Goal: Task Accomplishment & Management: Use online tool/utility

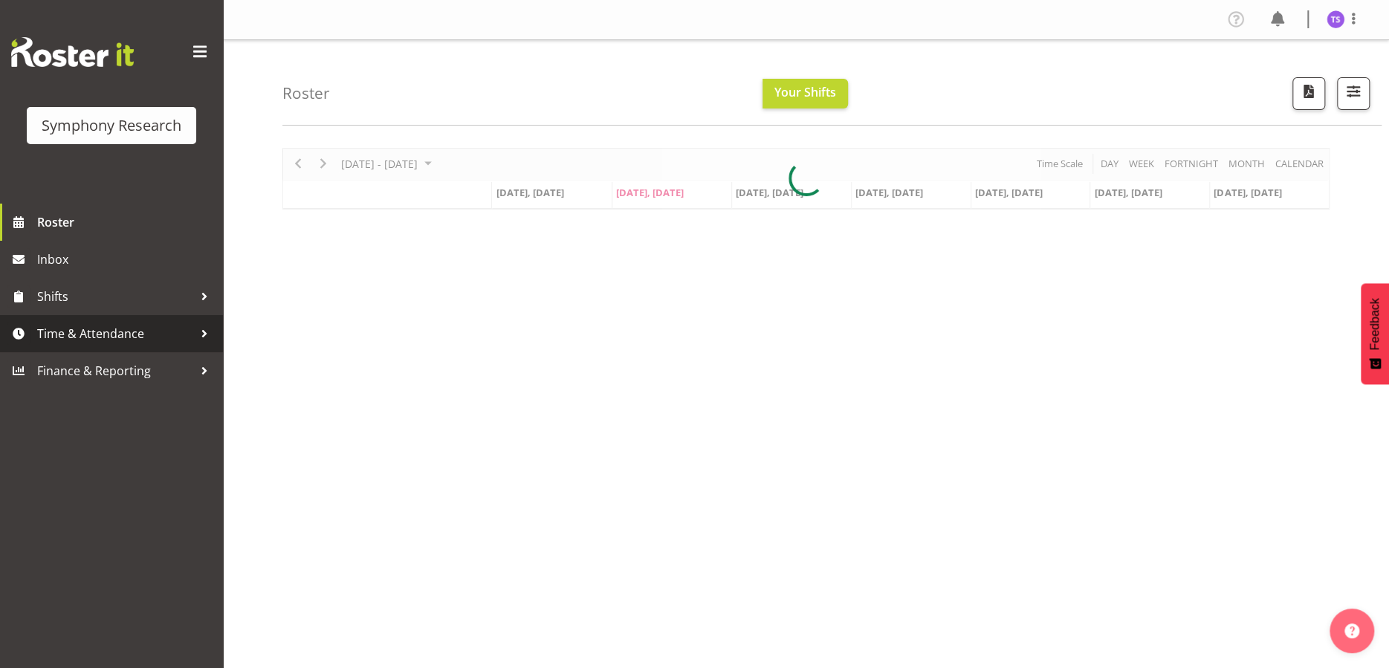
click at [110, 332] on span "Time & Attendance" at bounding box center [115, 334] width 156 height 22
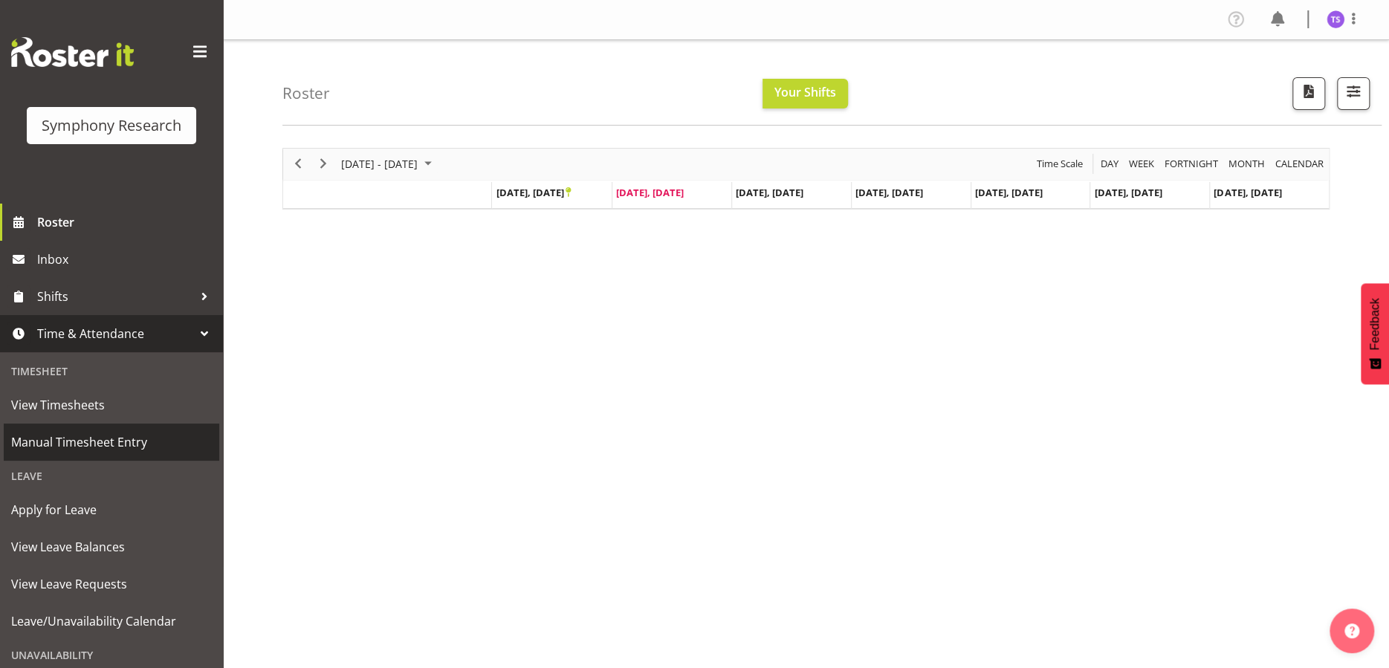
click at [103, 443] on span "Manual Timesheet Entry" at bounding box center [111, 442] width 201 height 22
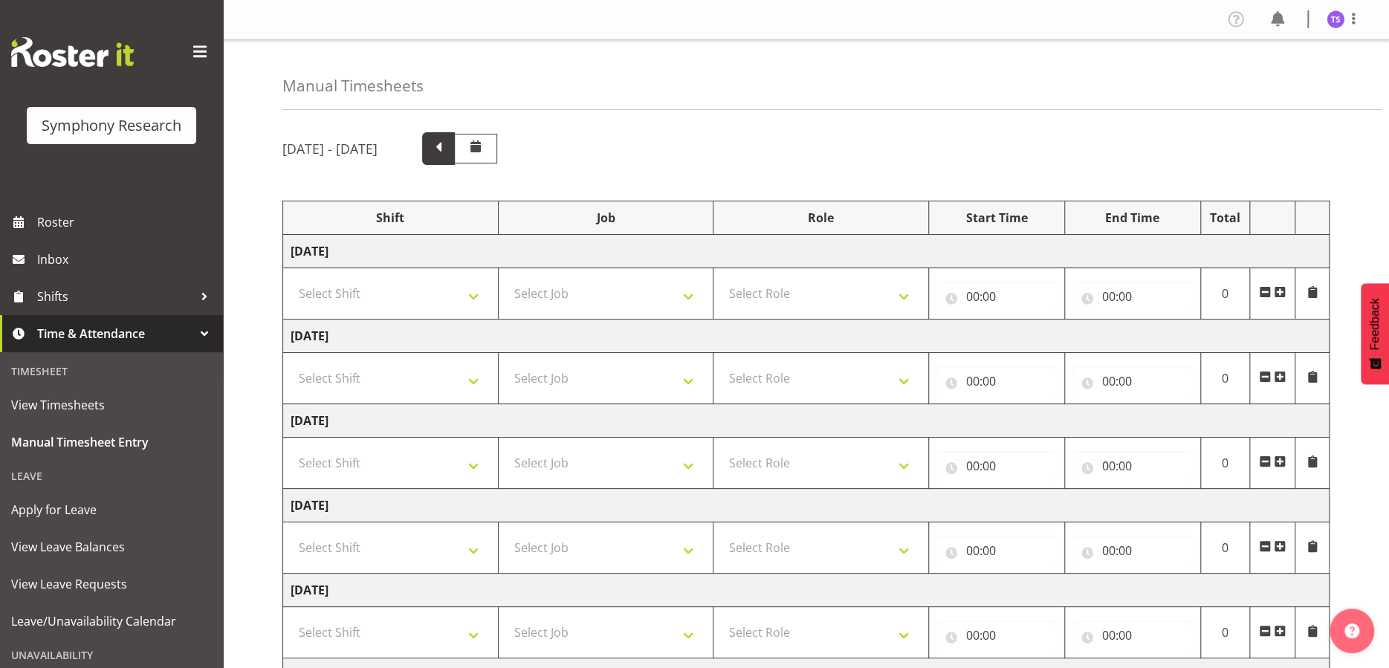
click at [448, 152] on span at bounding box center [438, 146] width 19 height 19
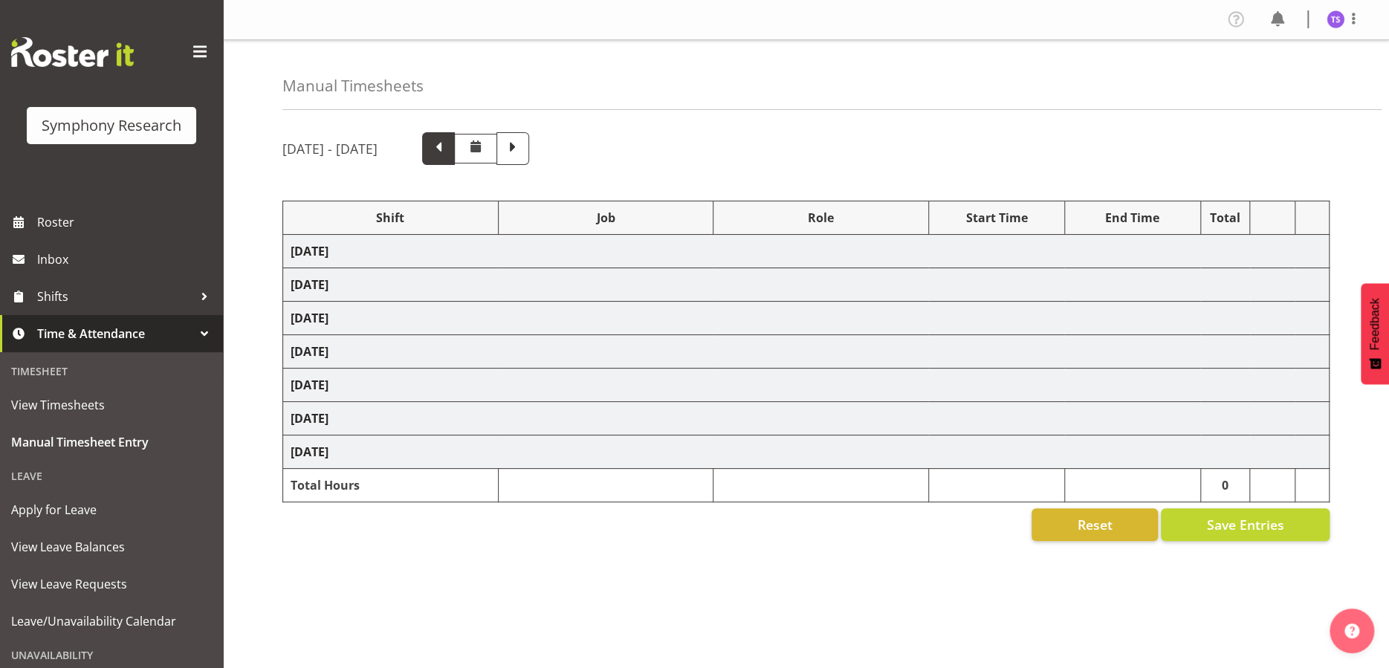
select select "56692"
select select "10499"
select select "47"
select select "56692"
select select "10499"
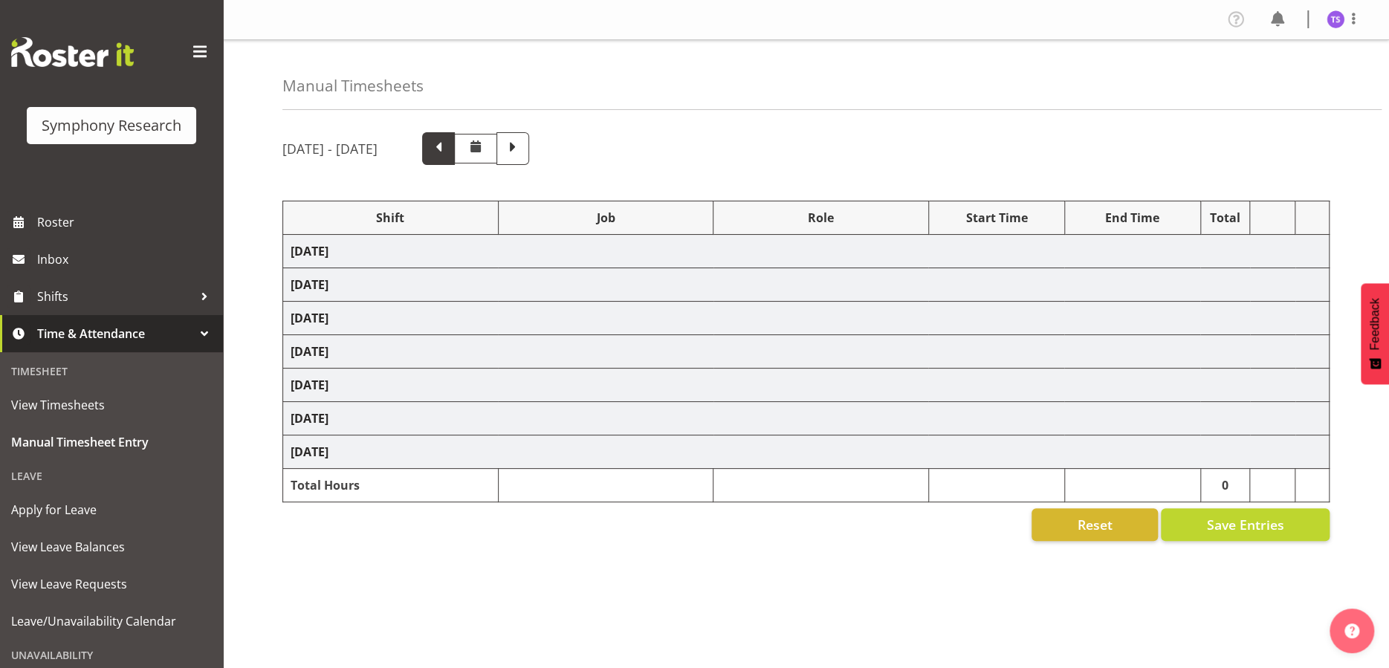
select select "47"
select select "56692"
select select "10499"
select select "47"
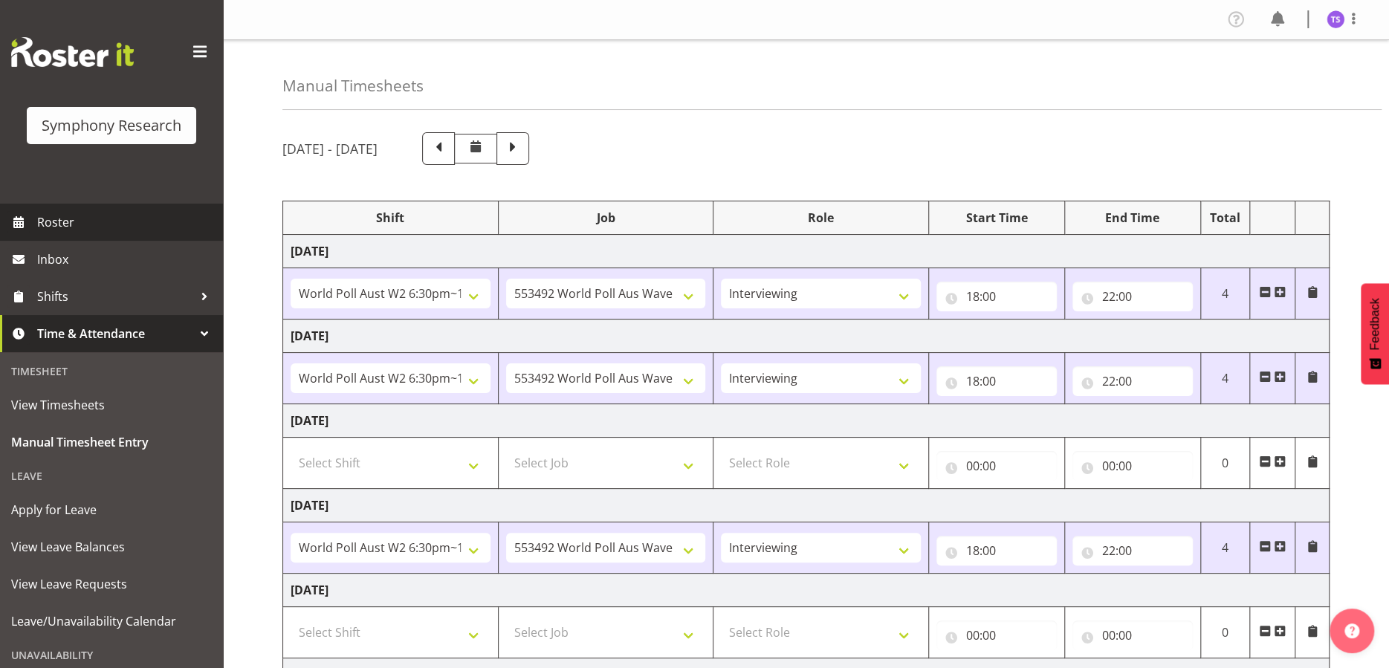
click at [61, 223] on span "Roster" at bounding box center [126, 222] width 178 height 22
